Goal: Information Seeking & Learning: Learn about a topic

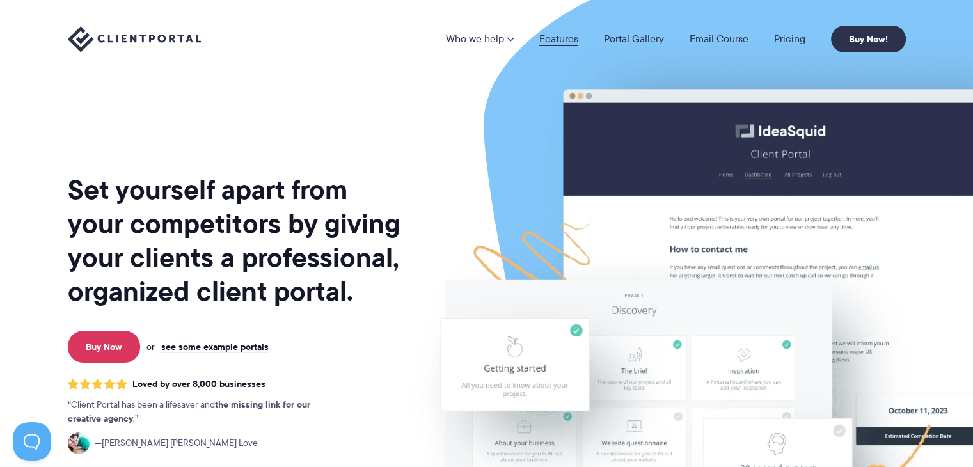
click at [564, 40] on link "Features" at bounding box center [558, 39] width 39 height 10
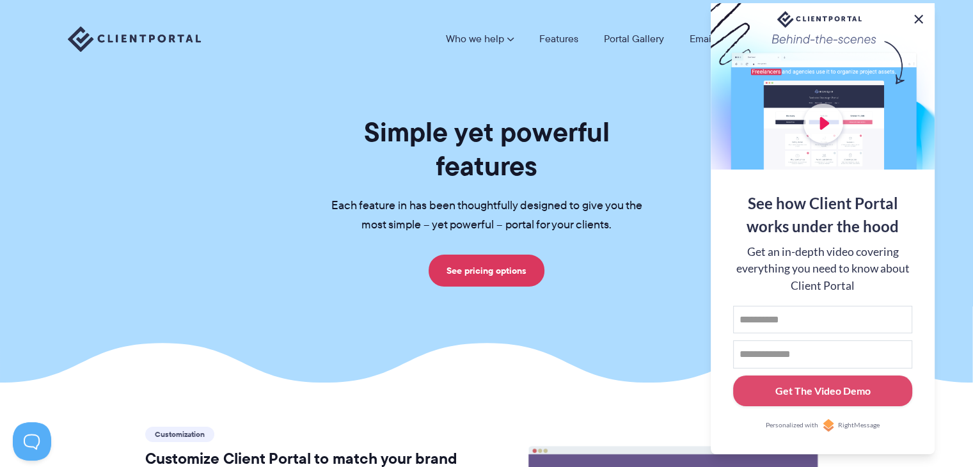
click at [915, 16] on button at bounding box center [918, 19] width 15 height 15
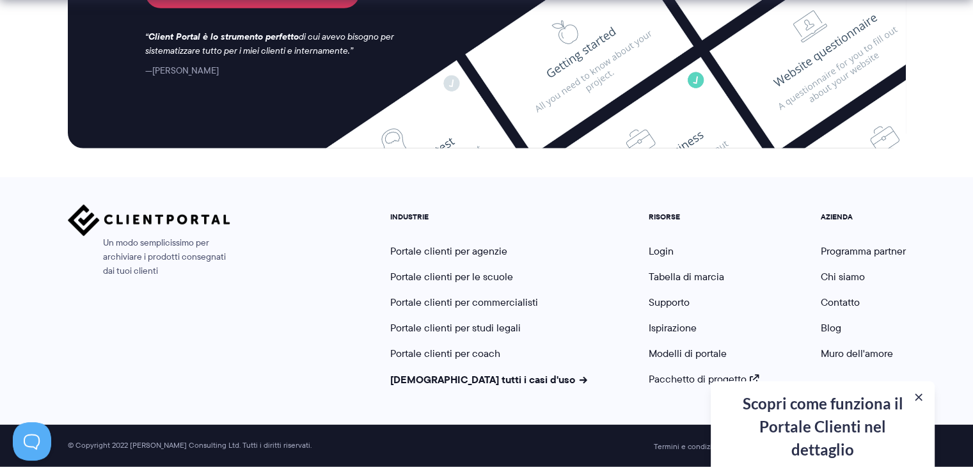
scroll to position [3665, 0]
click at [919, 397] on button at bounding box center [918, 397] width 15 height 15
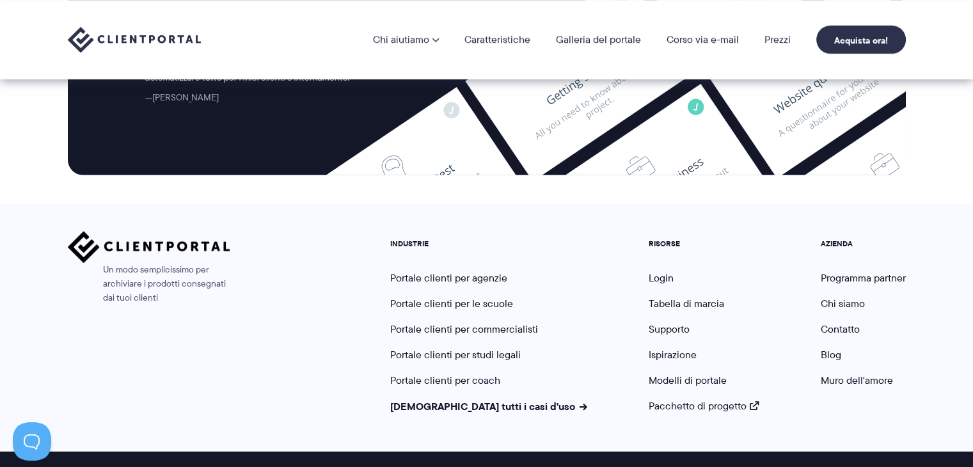
scroll to position [3626, 0]
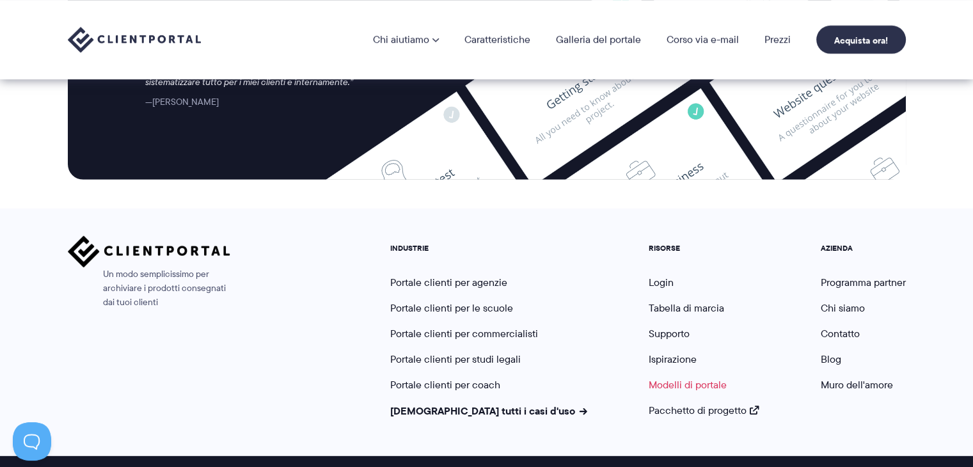
click at [649, 388] on font "Modelli di portale" at bounding box center [688, 384] width 78 height 15
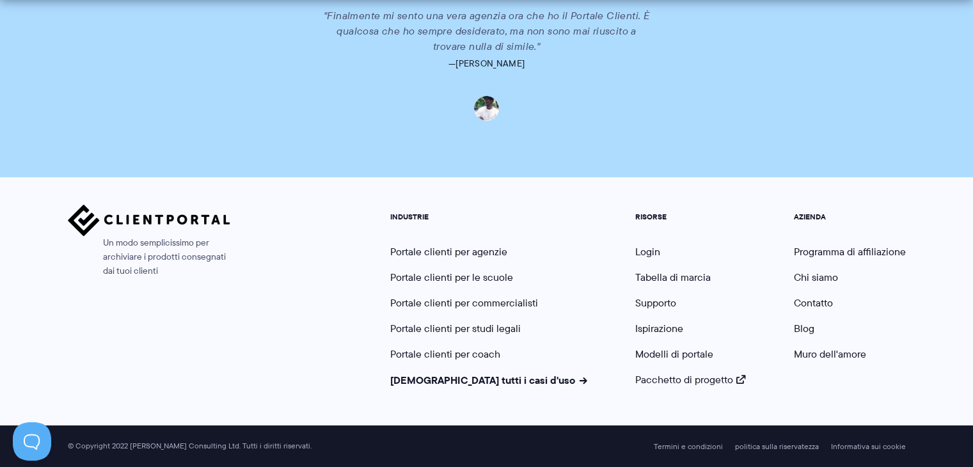
scroll to position [3119, 0]
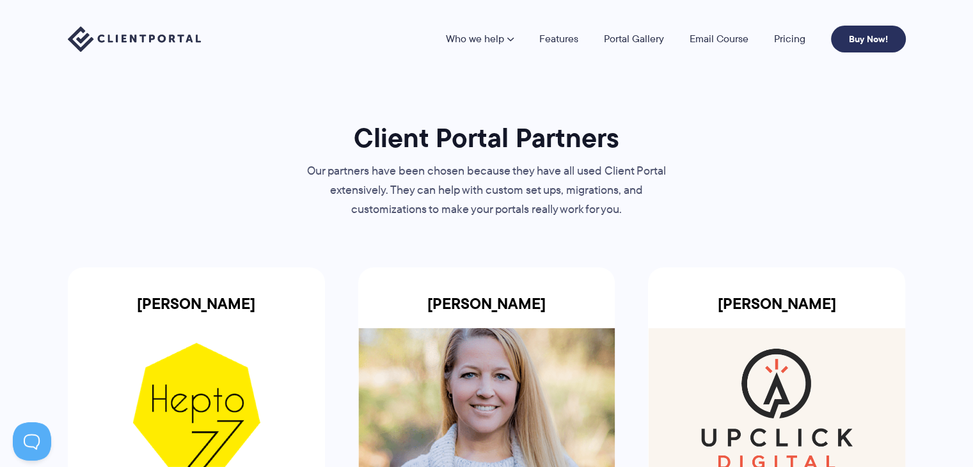
click at [865, 42] on link "Buy Now!" at bounding box center [868, 39] width 75 height 27
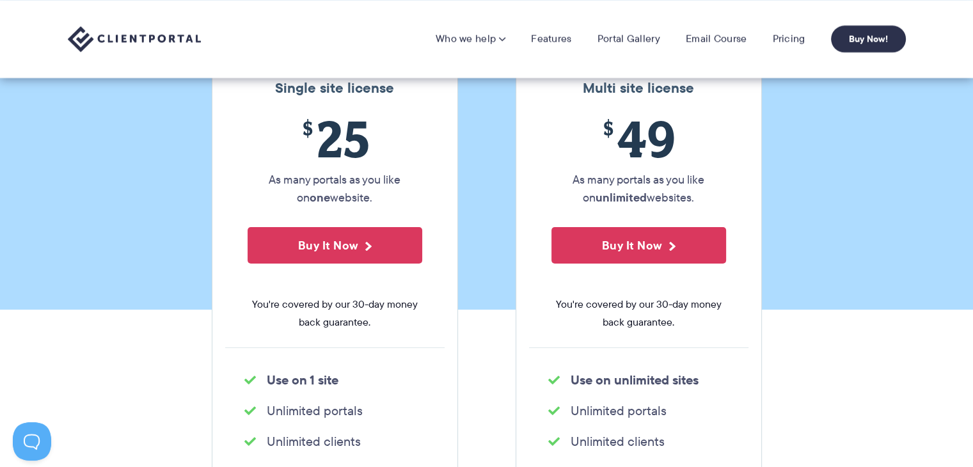
scroll to position [177, 0]
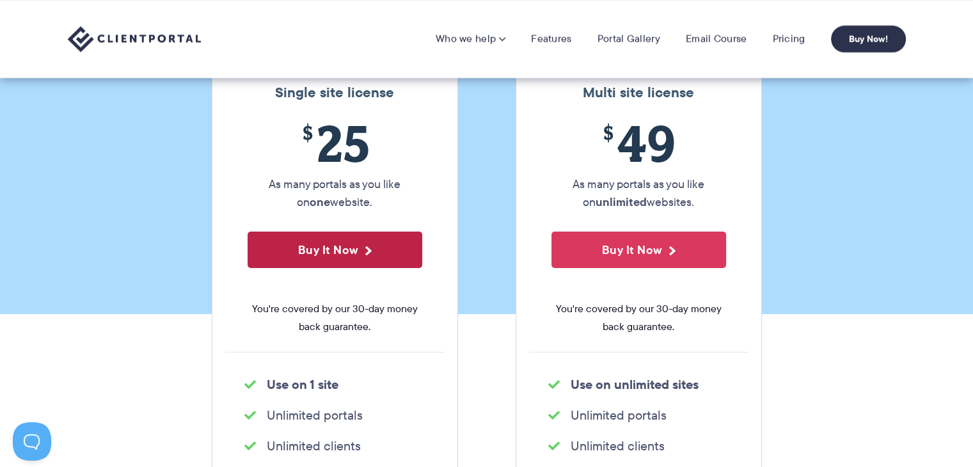
click at [343, 247] on button "Buy It Now" at bounding box center [335, 250] width 175 height 36
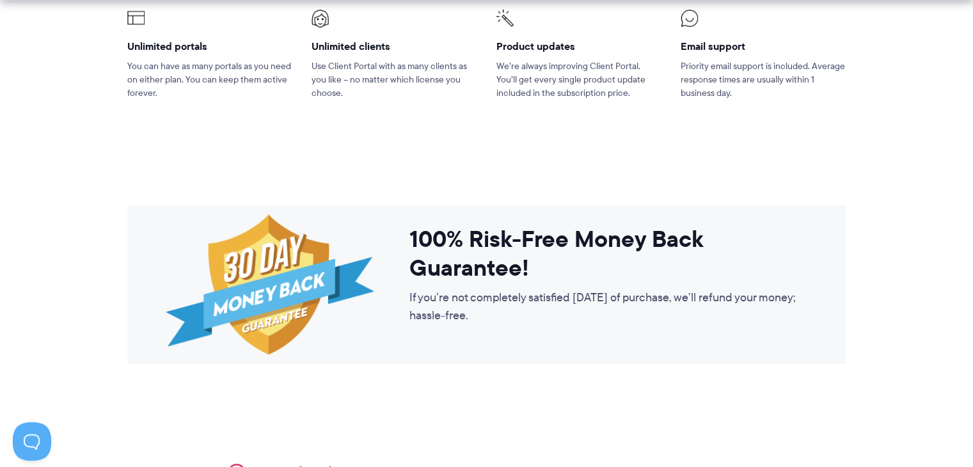
scroll to position [1084, 0]
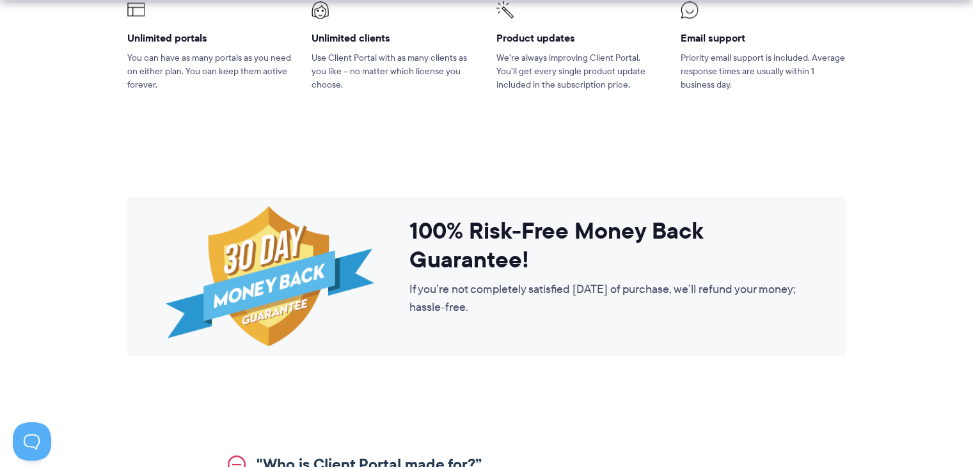
drag, startPoint x: 967, startPoint y: 167, endPoint x: 967, endPoint y: 180, distance: 12.8
click at [967, 180] on section "100% Risk-Free Money Back Guarantee! If you’re not completely satisfied within …" at bounding box center [486, 287] width 973 height 239
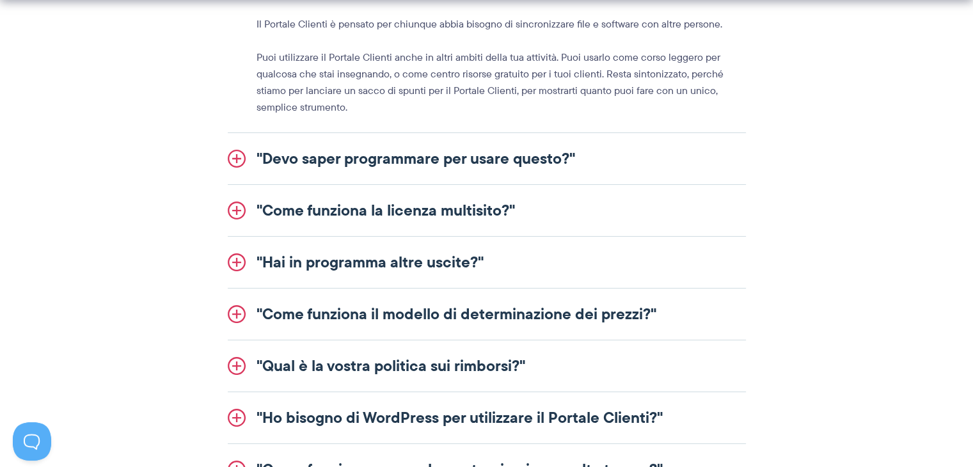
scroll to position [1668, 0]
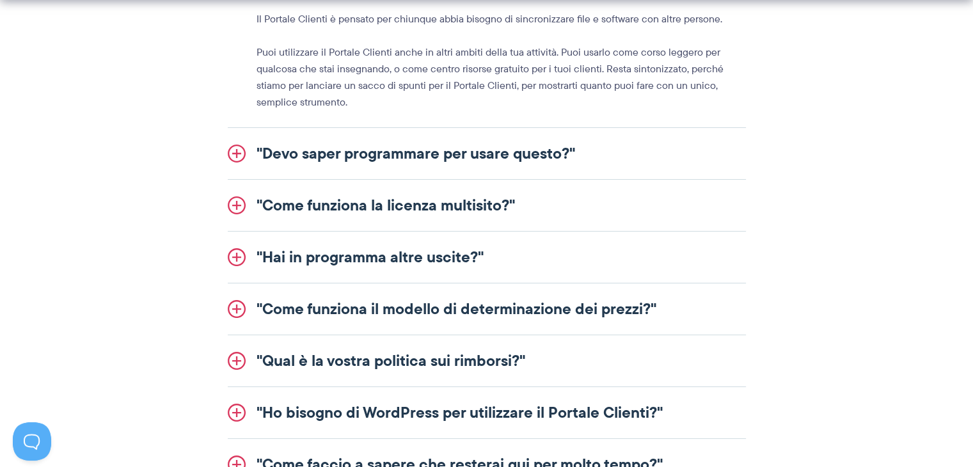
click at [613, 201] on link ""Come funziona la licenza multisito?"" at bounding box center [487, 205] width 518 height 51
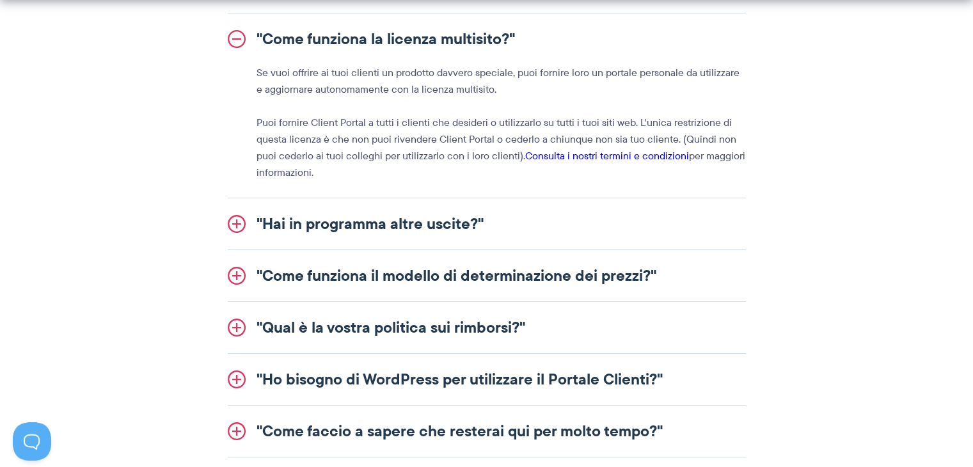
click at [709, 227] on link ""Hai in programma altre uscite?"" at bounding box center [487, 223] width 518 height 51
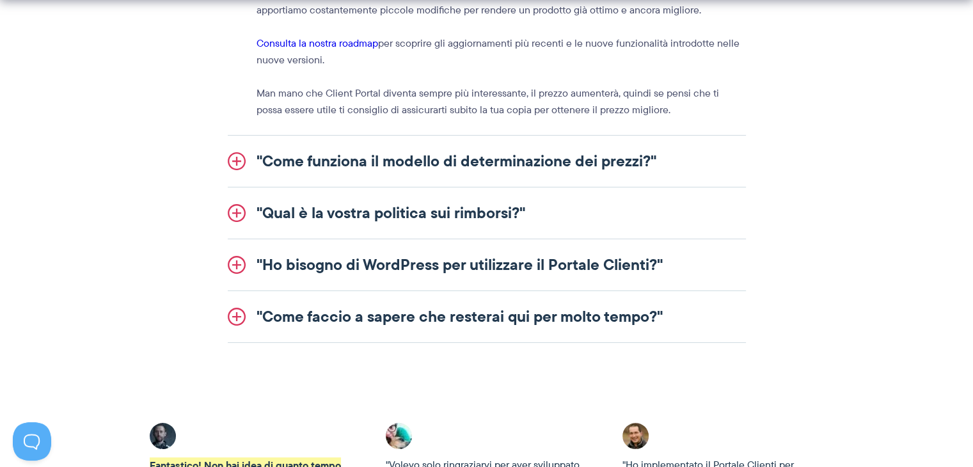
scroll to position [1804, 0]
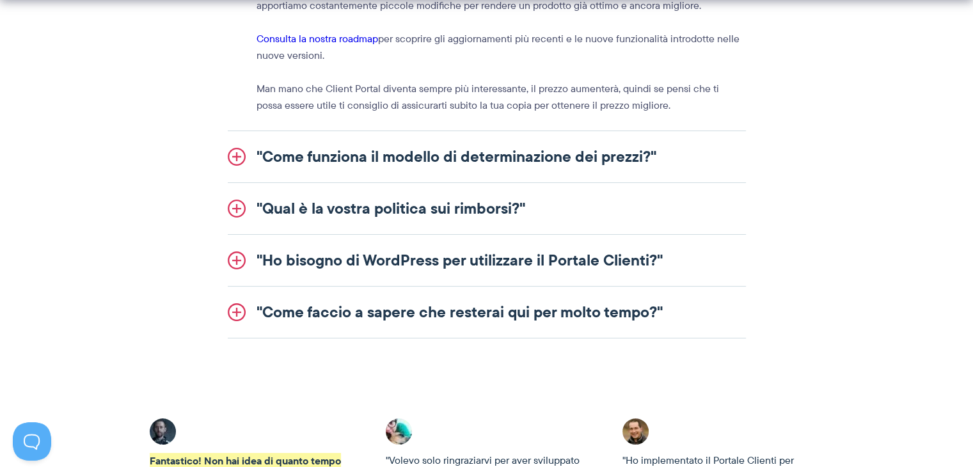
click at [718, 155] on link ""Come funziona il modello di determinazione dei prezzi?"" at bounding box center [487, 156] width 518 height 51
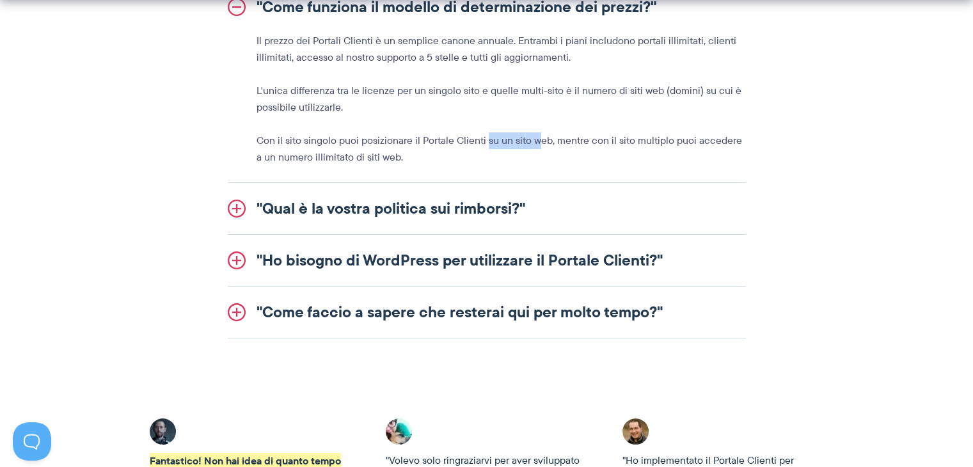
drag, startPoint x: 485, startPoint y: 140, endPoint x: 535, endPoint y: 136, distance: 50.0
click at [535, 136] on font "Con il sito singolo puoi posizionare il Portale Clienti su un sito web, mentre …" at bounding box center [500, 148] width 486 height 31
drag, startPoint x: 591, startPoint y: 138, endPoint x: 630, endPoint y: 139, distance: 38.4
click at [630, 139] on font "Con il sito singolo puoi posizionare il Portale Clienti su un sito web, mentre …" at bounding box center [500, 148] width 486 height 31
click at [622, 171] on li ""Come funziona il modello di determinazione dei prezzi?" Il prezzo dei Portali …" at bounding box center [487, 82] width 518 height 202
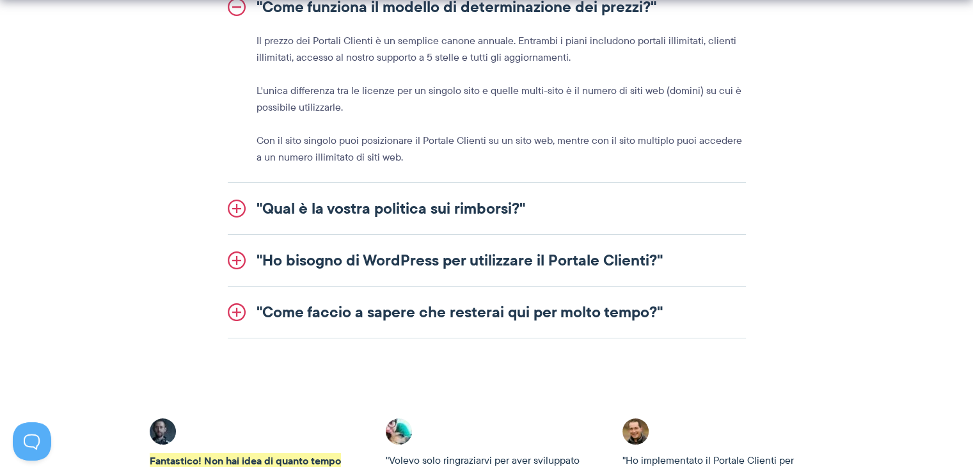
click at [604, 219] on link ""Qual è la vostra politica sui rimborsi?"" at bounding box center [487, 208] width 518 height 51
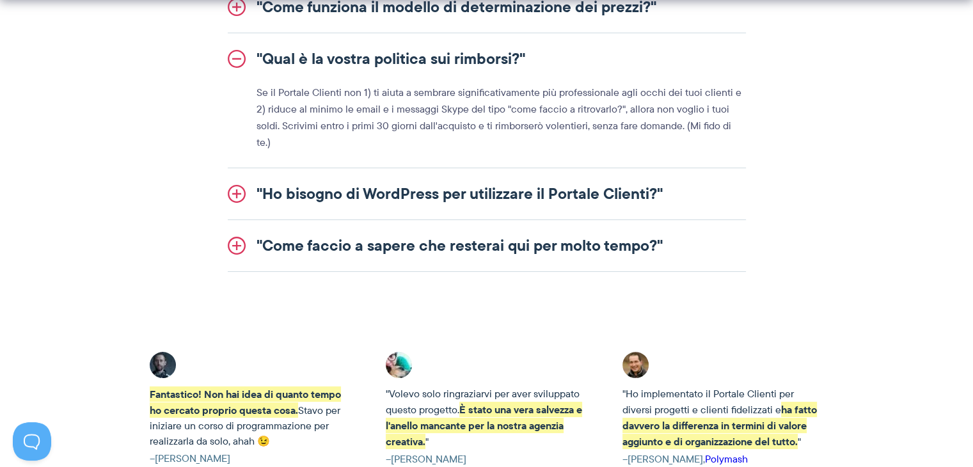
click at [519, 182] on font ""Ho bisogno di WordPress per utilizzare il Portale Clienti?"" at bounding box center [460, 194] width 406 height 24
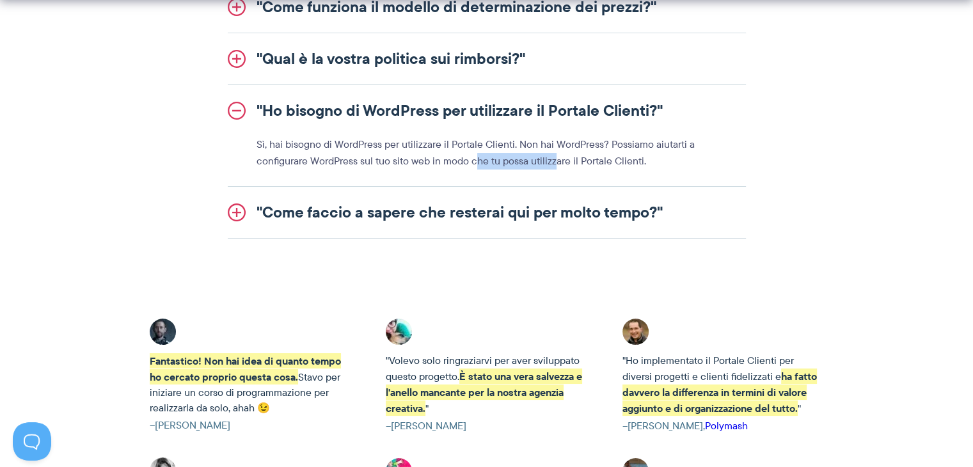
drag, startPoint x: 423, startPoint y: 159, endPoint x: 500, endPoint y: 164, distance: 77.6
click at [500, 164] on font "Sì, hai bisogno di WordPress per utilizzare il Portale Clienti. Non hai WordPre…" at bounding box center [476, 152] width 438 height 31
click at [561, 205] on font ""Come faccio a sapere che resterai qui per molto tempo?"" at bounding box center [460, 212] width 406 height 24
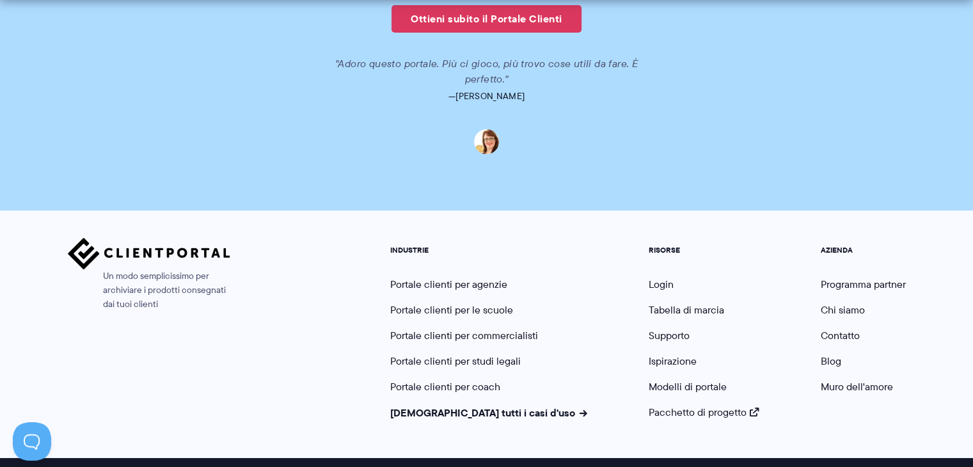
scroll to position [3358, 0]
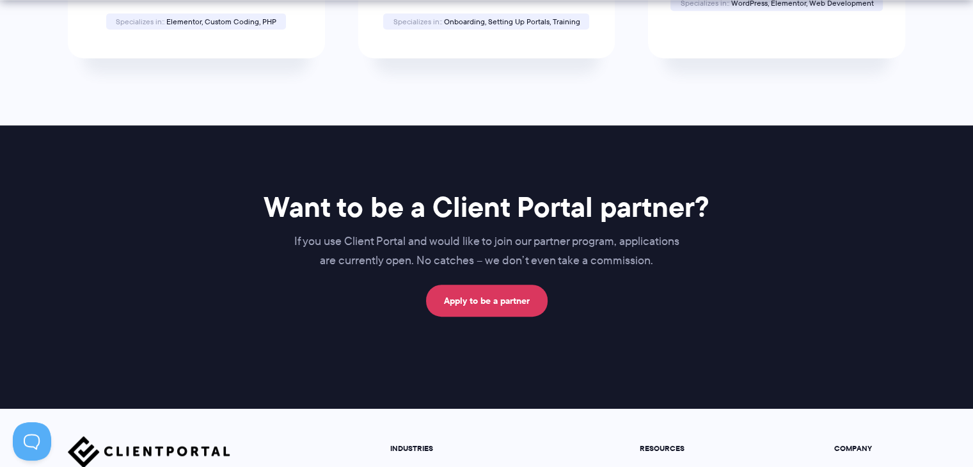
scroll to position [672, 0]
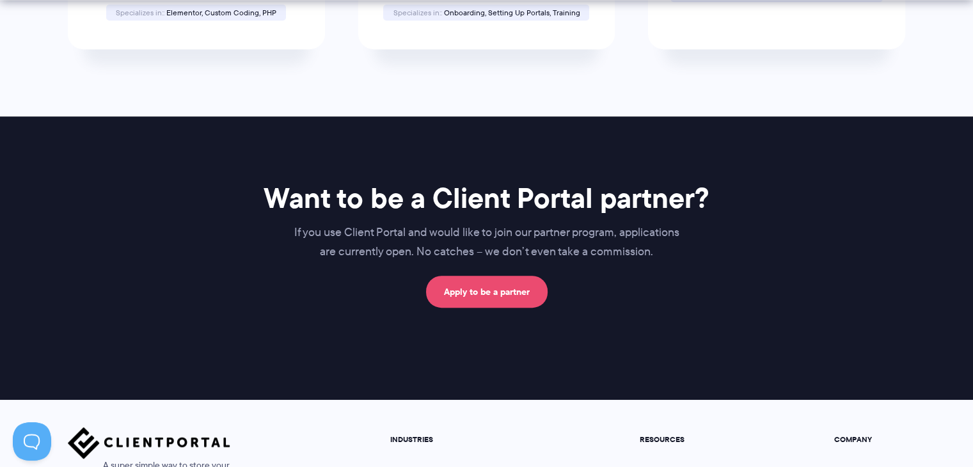
click at [523, 292] on link "Apply to be a partner" at bounding box center [487, 292] width 122 height 32
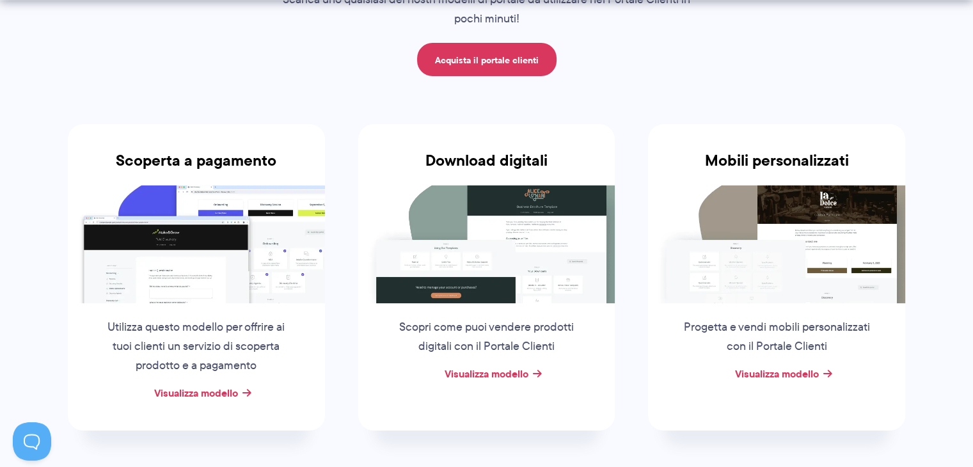
scroll to position [176, 0]
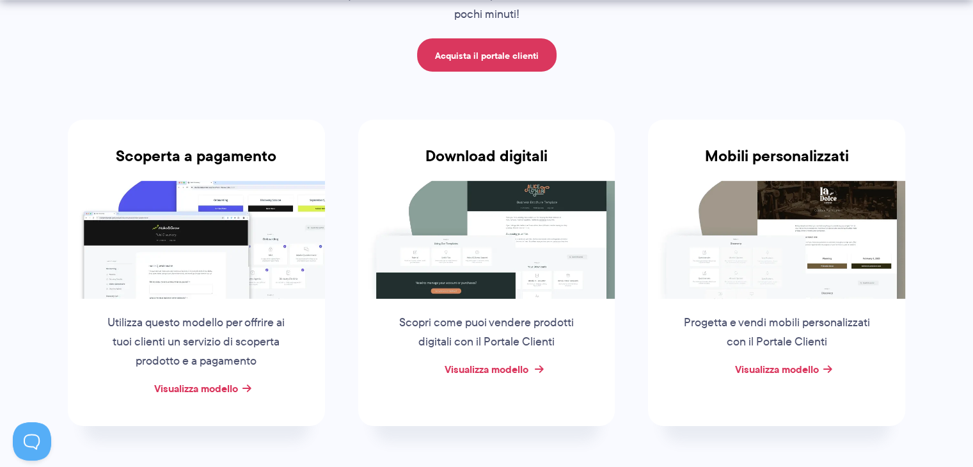
click at [468, 367] on font "Visualizza modello" at bounding box center [487, 368] width 84 height 15
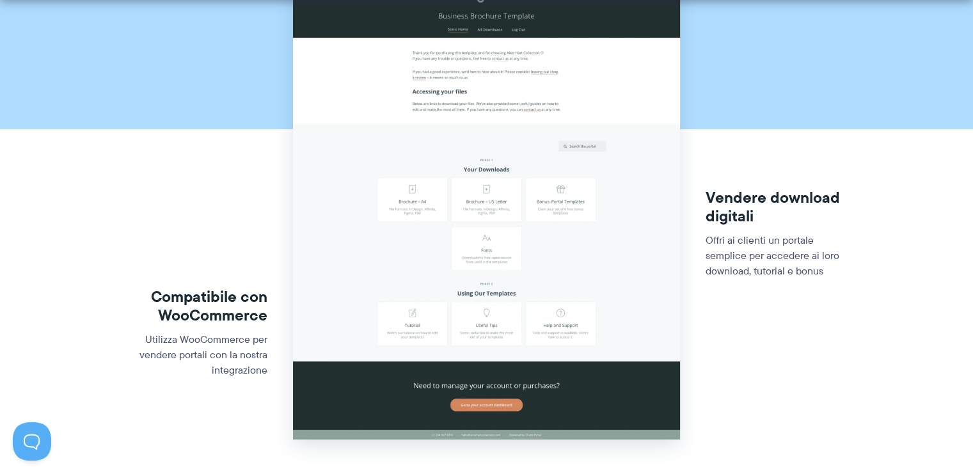
scroll to position [226, 0]
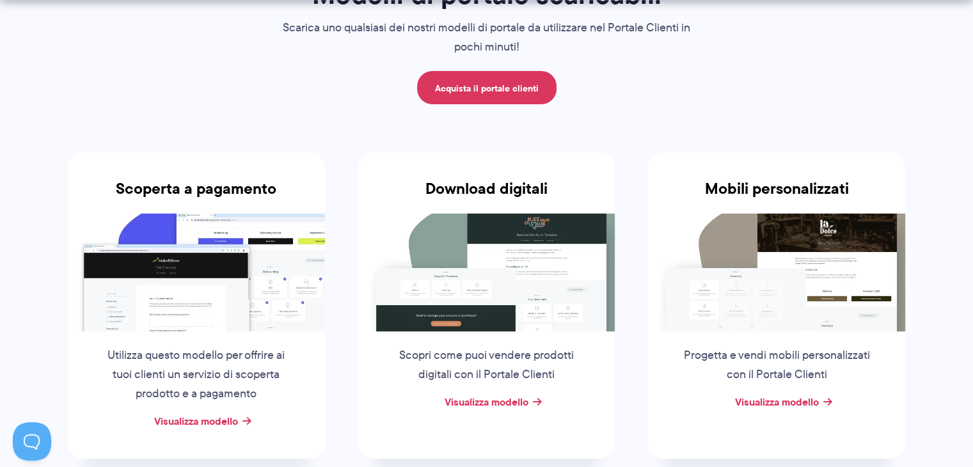
scroll to position [237, 0]
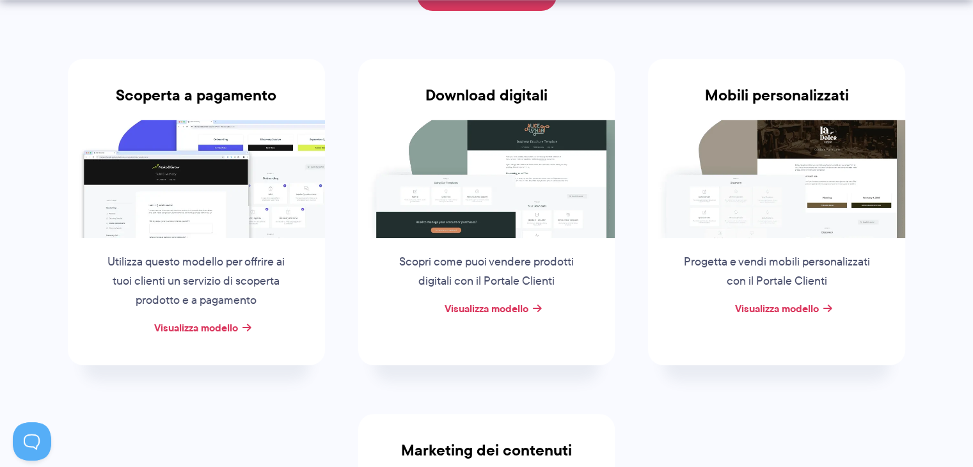
click at [270, 175] on img at bounding box center [196, 179] width 257 height 118
click at [217, 324] on font "Visualizza modello" at bounding box center [196, 327] width 84 height 15
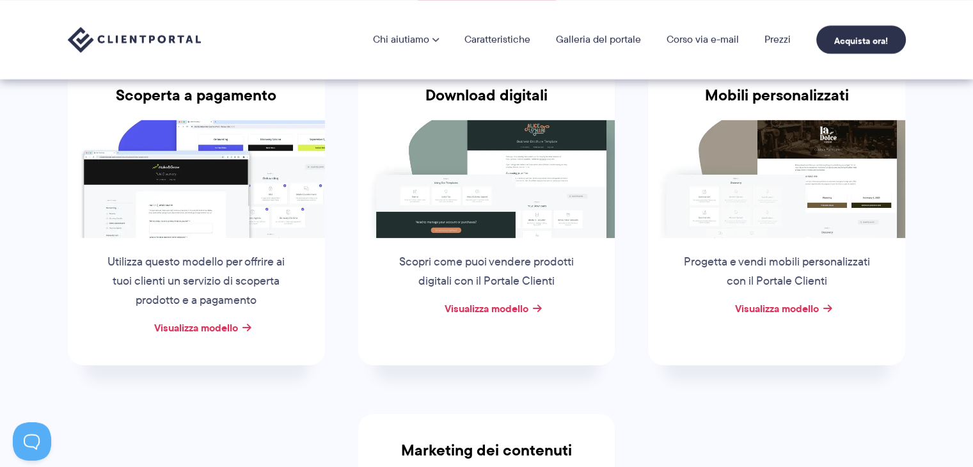
scroll to position [0, 0]
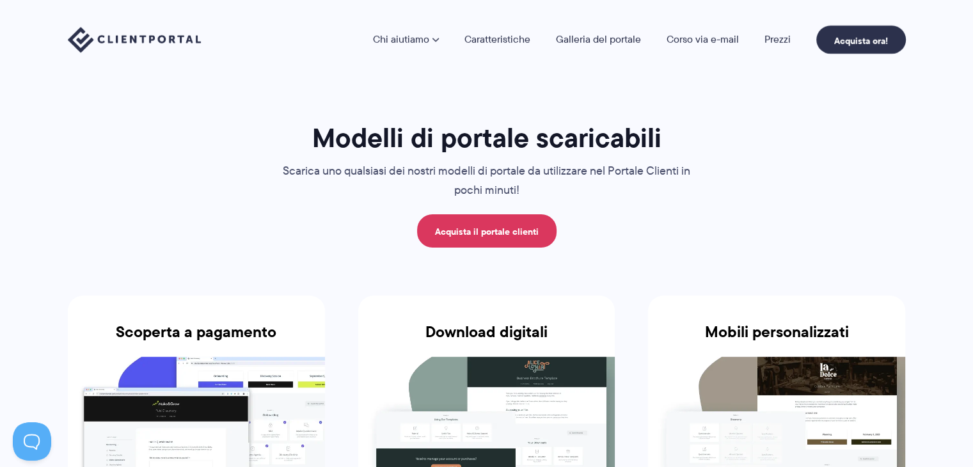
click at [171, 44] on img at bounding box center [134, 40] width 133 height 26
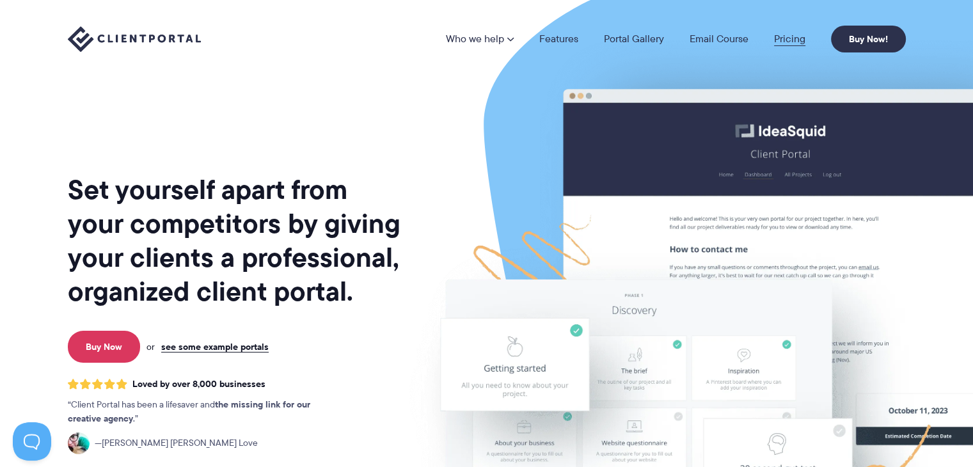
click at [783, 40] on link "Pricing" at bounding box center [789, 39] width 31 height 10
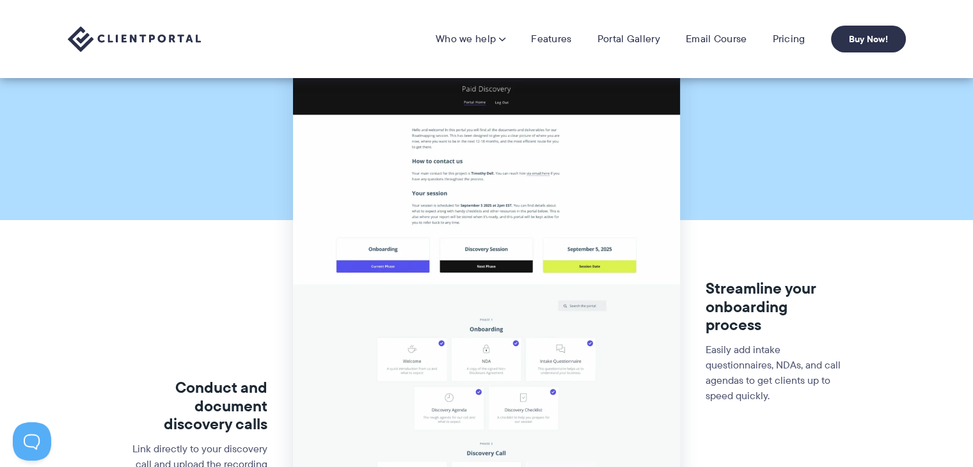
scroll to position [107, 0]
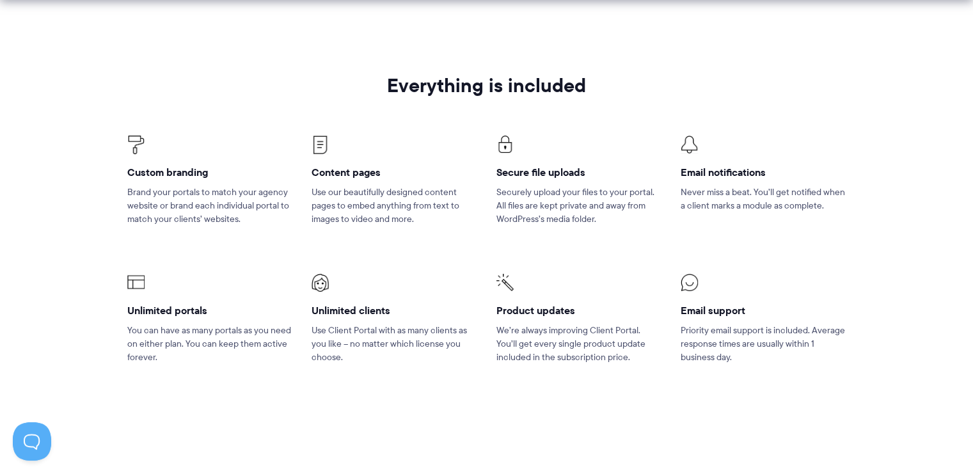
scroll to position [815, 0]
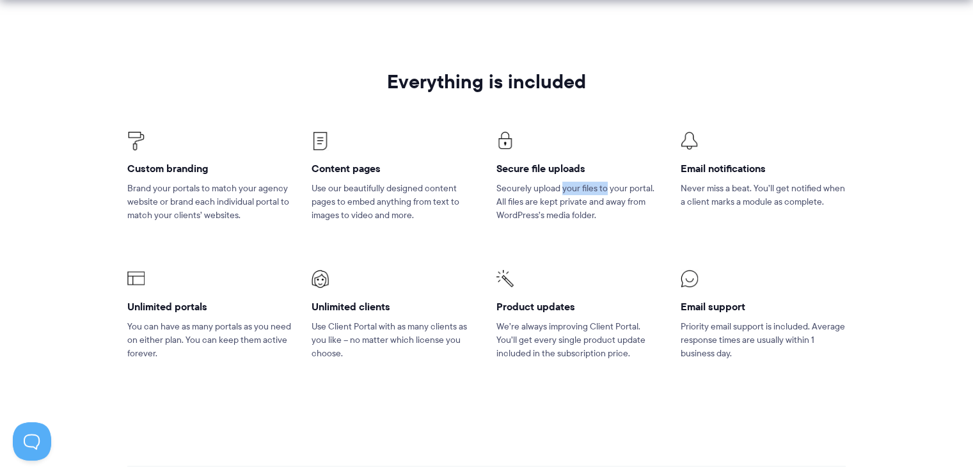
drag, startPoint x: 562, startPoint y: 187, endPoint x: 605, endPoint y: 187, distance: 42.9
click at [605, 187] on p "Securely upload your files to your portal. All files are kept private and away …" at bounding box center [578, 202] width 165 height 40
click at [578, 203] on p "Securely upload your files to your portal. All files are kept private and away …" at bounding box center [578, 202] width 165 height 40
drag, startPoint x: 595, startPoint y: 216, endPoint x: 573, endPoint y: 216, distance: 22.4
click at [573, 216] on p "Securely upload your files to your portal. All files are kept private and away …" at bounding box center [578, 202] width 165 height 40
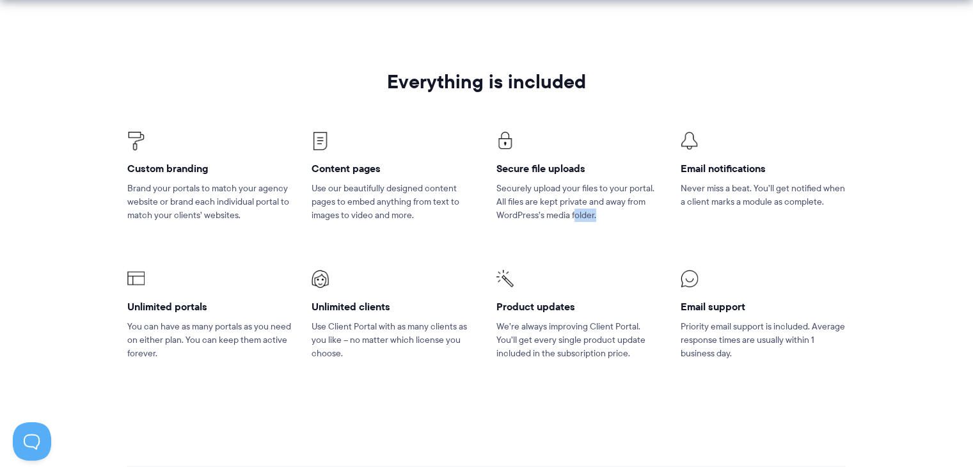
click at [573, 216] on p "Securely upload your files to your portal. All files are kept private and away …" at bounding box center [578, 202] width 165 height 40
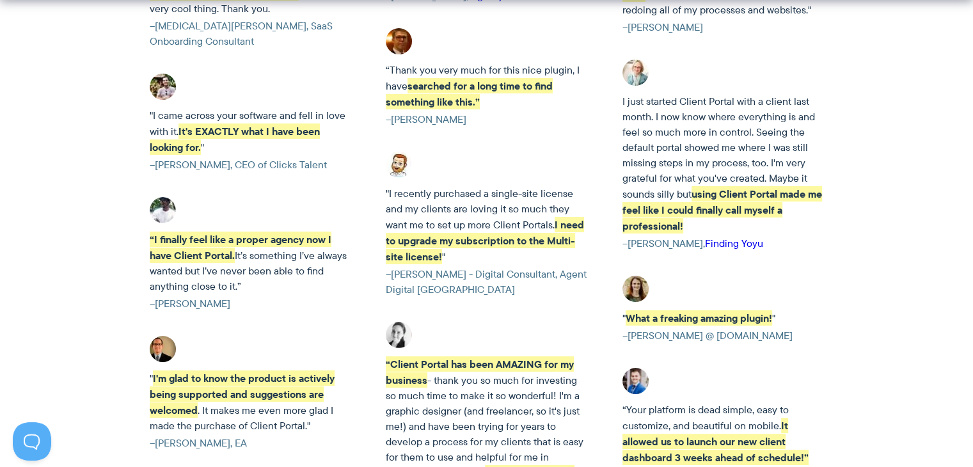
scroll to position [3240, 0]
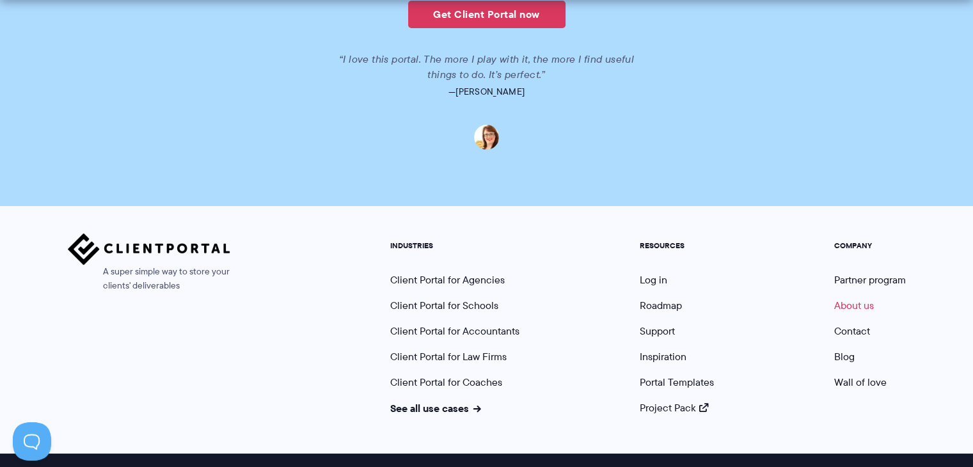
click at [857, 298] on link "About us" at bounding box center [854, 305] width 40 height 15
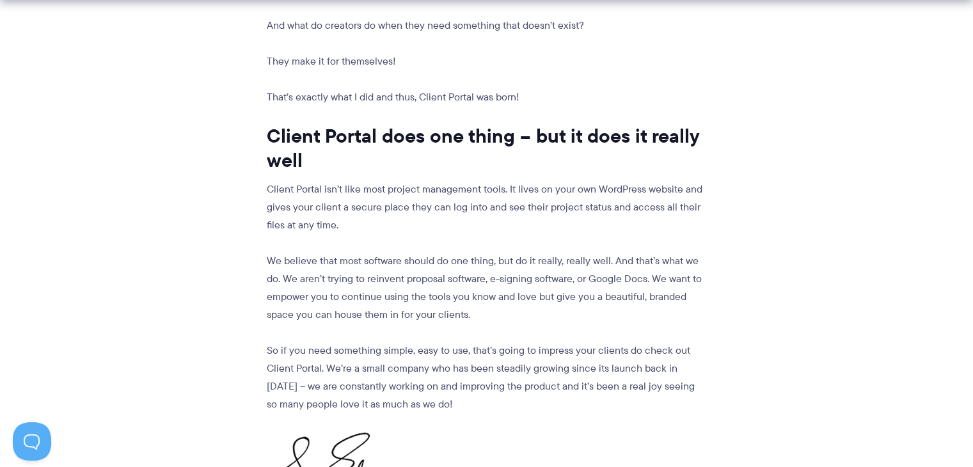
scroll to position [1352, 0]
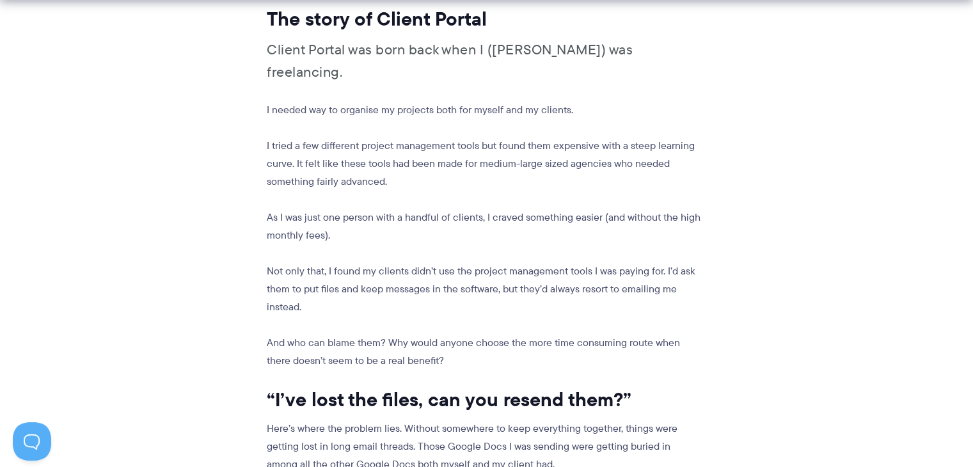
scroll to position [1722, 0]
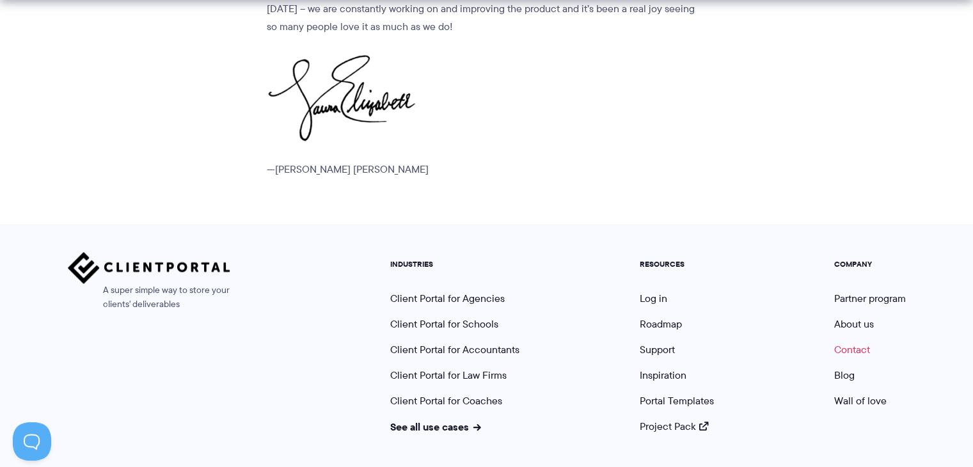
click at [859, 342] on link "Contact" at bounding box center [852, 349] width 36 height 15
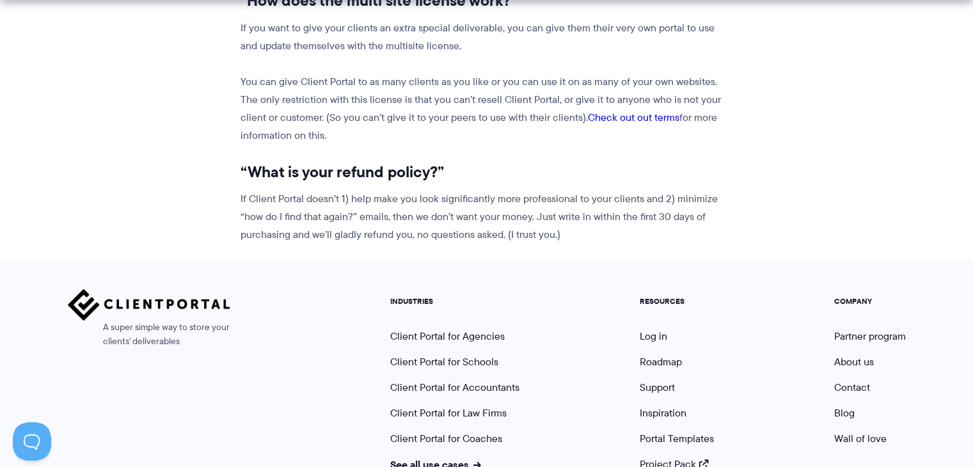
scroll to position [1658, 0]
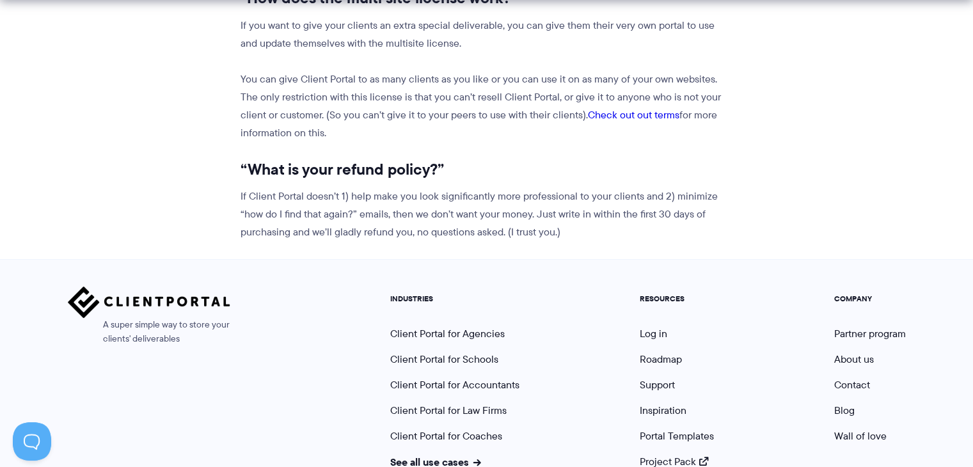
drag, startPoint x: 955, startPoint y: 400, endPoint x: 952, endPoint y: 413, distance: 13.0
click at [952, 413] on div "A super simple way to store your clients' deliverables INDUSTRIES Client Portal…" at bounding box center [486, 383] width 973 height 248
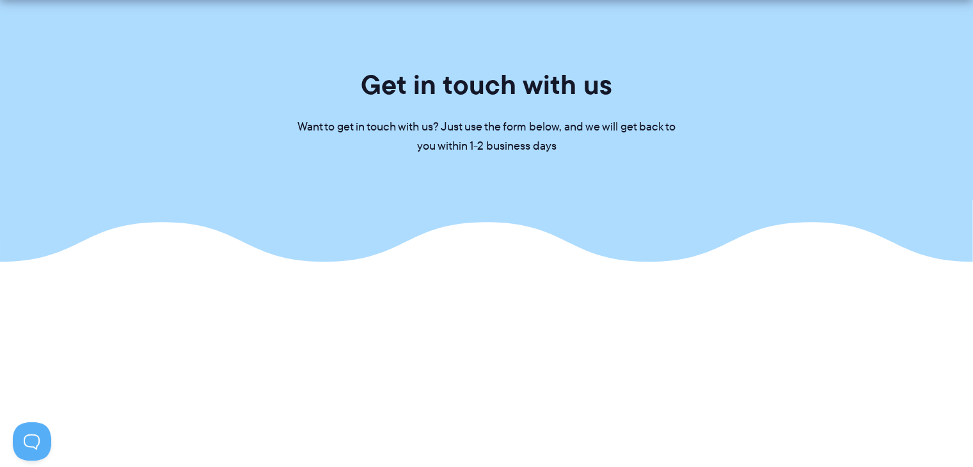
scroll to position [70, 0]
